Goal: Information Seeking & Learning: Learn about a topic

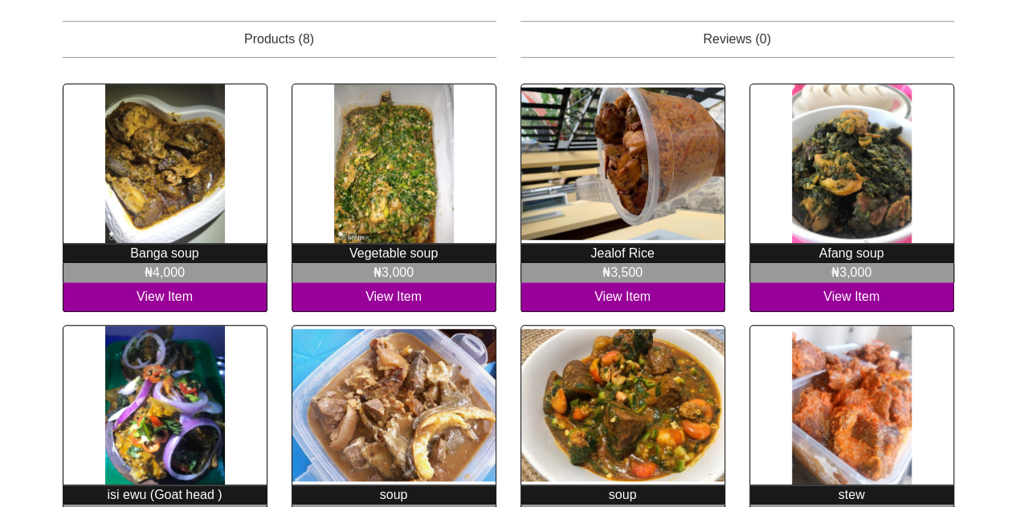
scroll to position [426, 0]
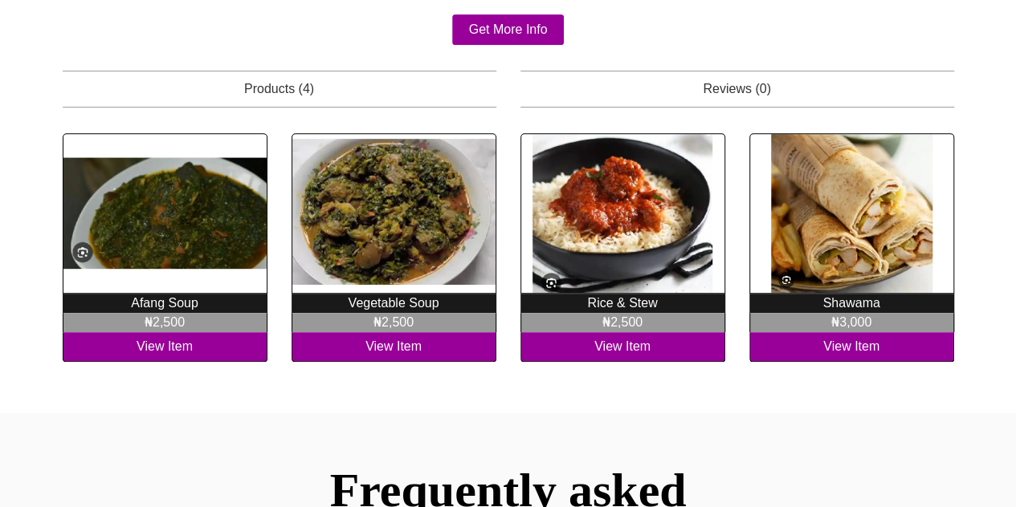
scroll to position [357, 0]
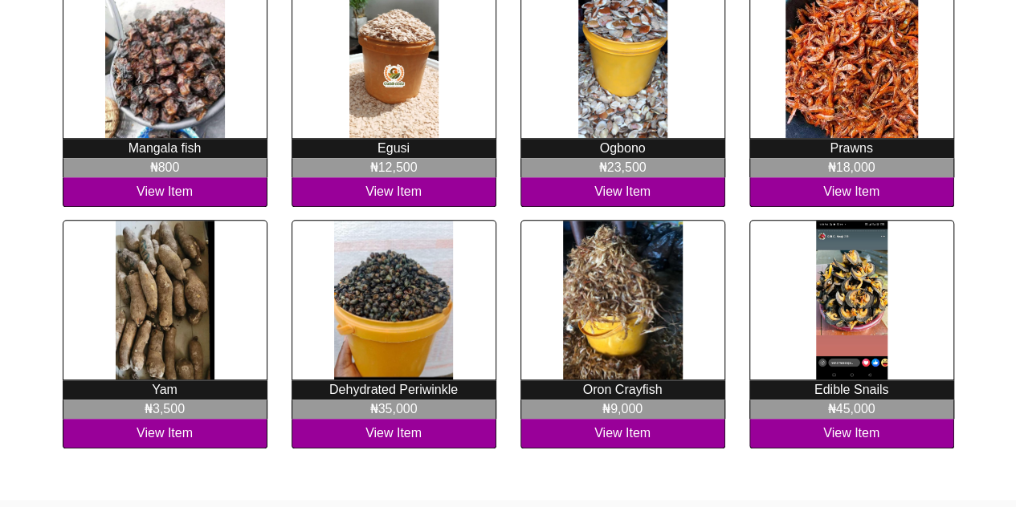
scroll to position [557, 0]
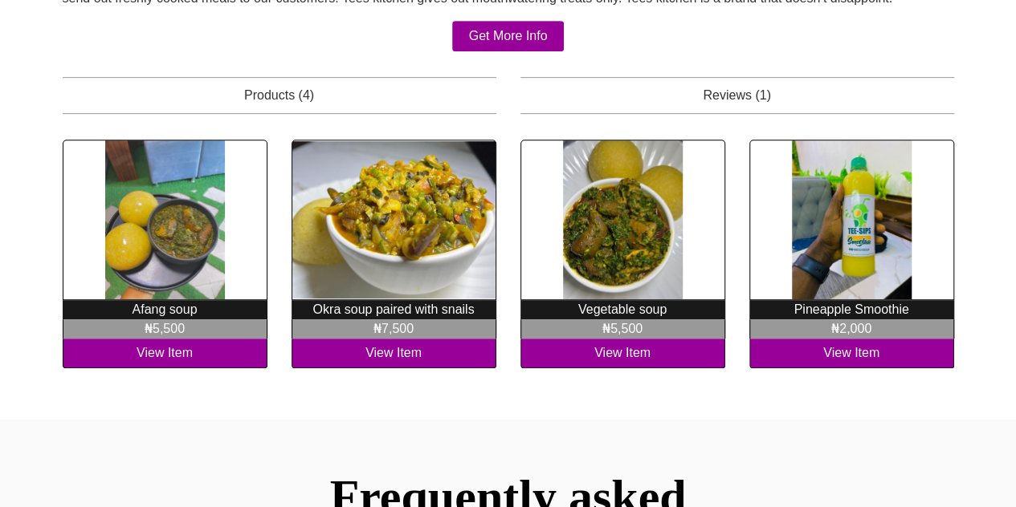
scroll to position [369, 0]
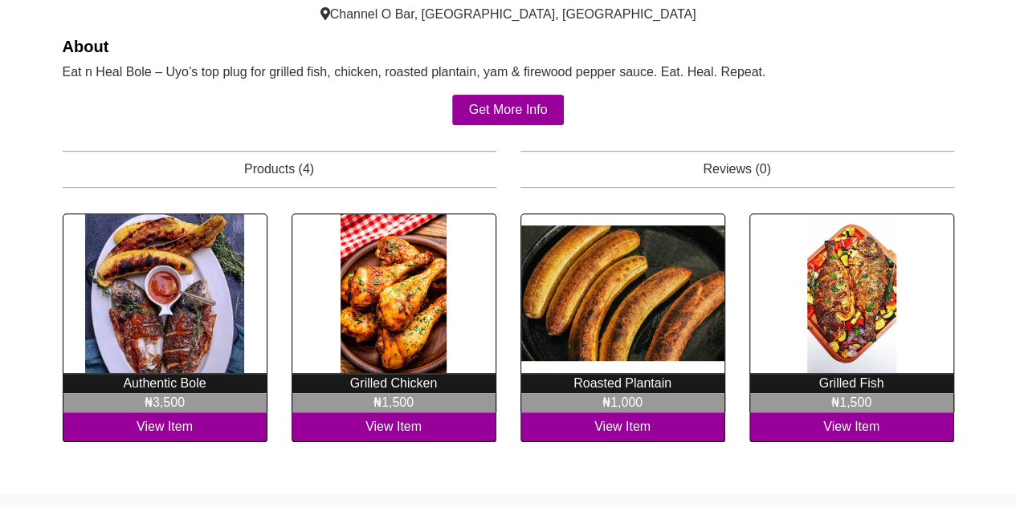
scroll to position [278, 0]
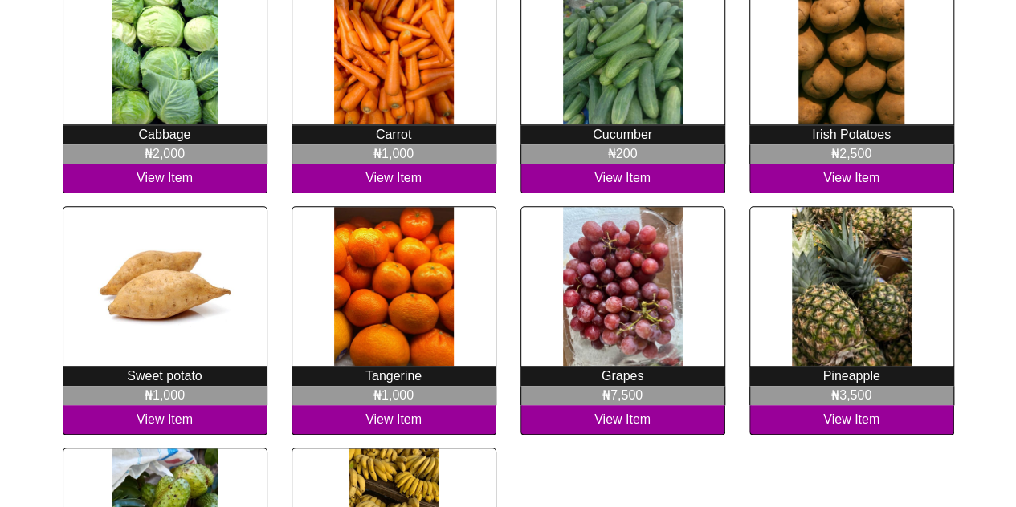
scroll to position [533, 0]
